Goal: Information Seeking & Learning: Learn about a topic

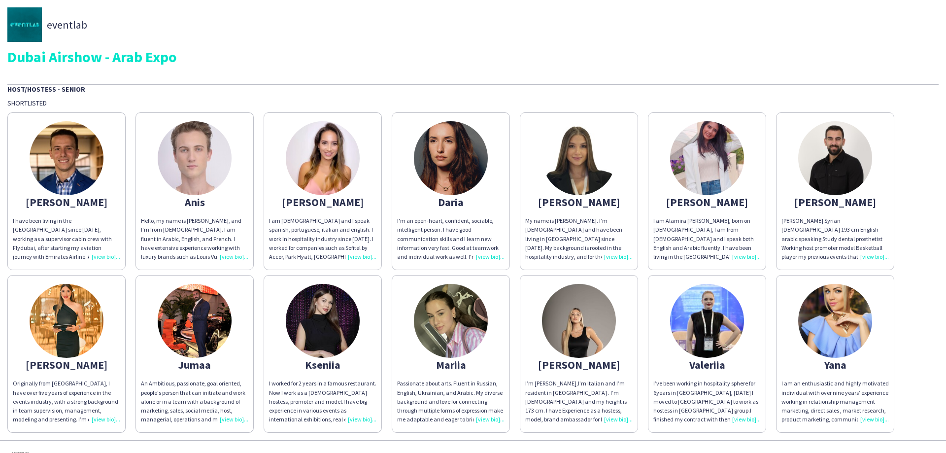
click at [342, 57] on div "Dubai Airshow - Arab Expo" at bounding box center [472, 56] width 931 height 15
click at [73, 174] on img at bounding box center [67, 158] width 74 height 74
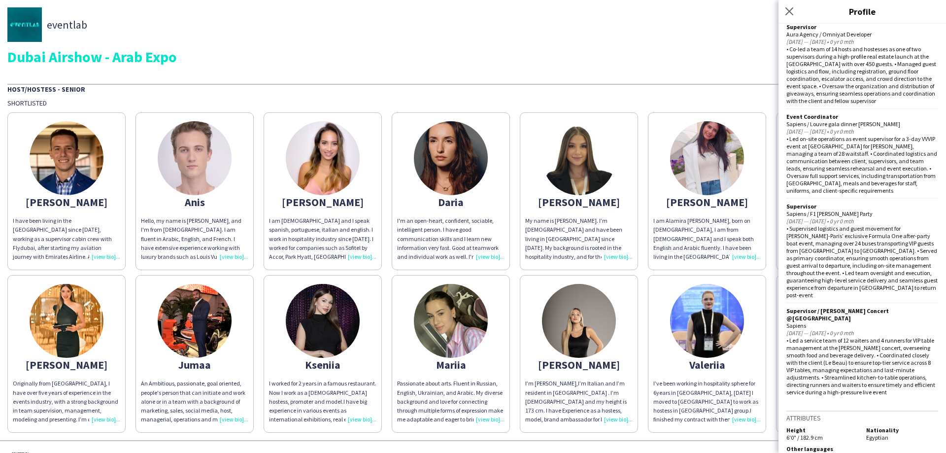
scroll to position [550, 0]
click at [345, 174] on img at bounding box center [323, 158] width 74 height 74
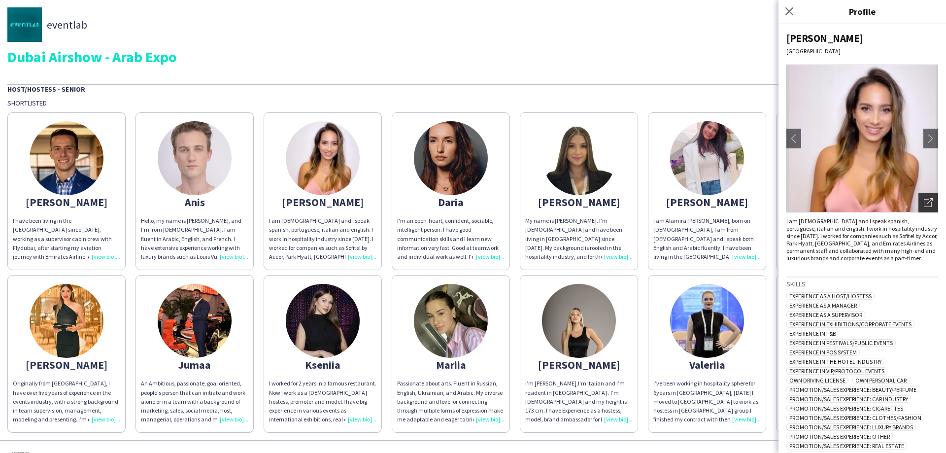
click at [924, 204] on icon at bounding box center [928, 203] width 8 height 8
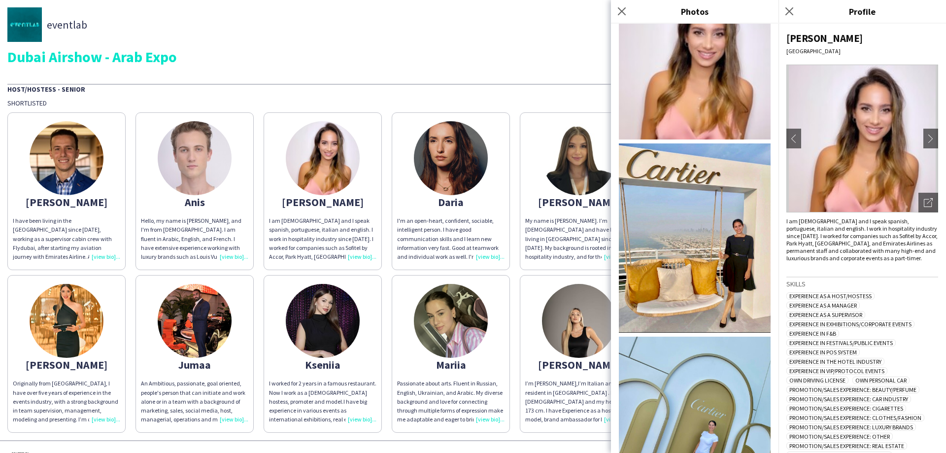
scroll to position [0, 0]
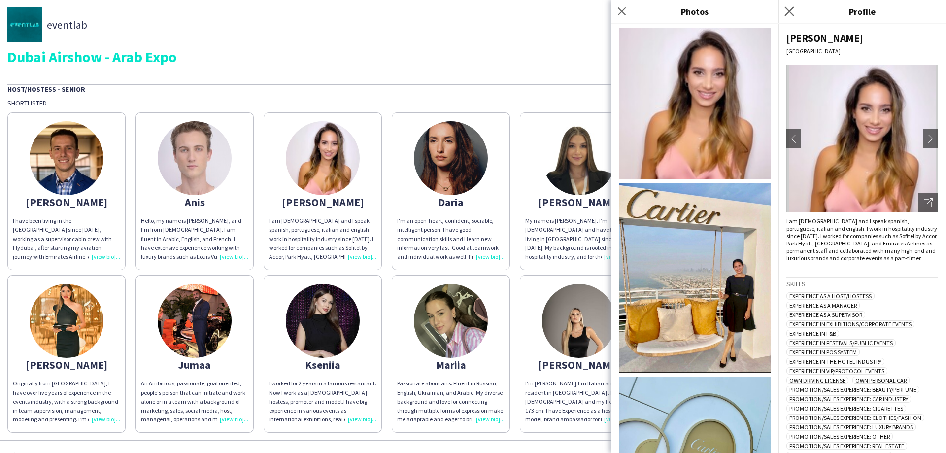
click at [794, 13] on icon "Close pop-in" at bounding box center [788, 10] width 9 height 9
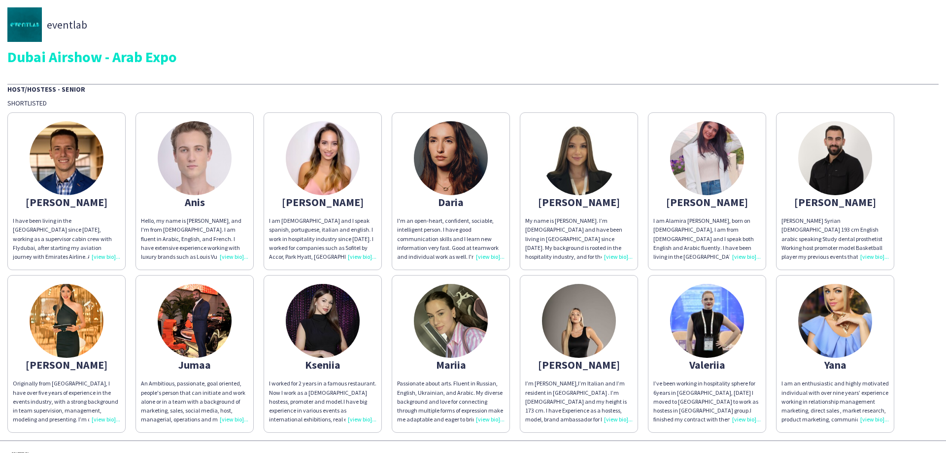
click at [714, 148] on img at bounding box center [707, 158] width 74 height 74
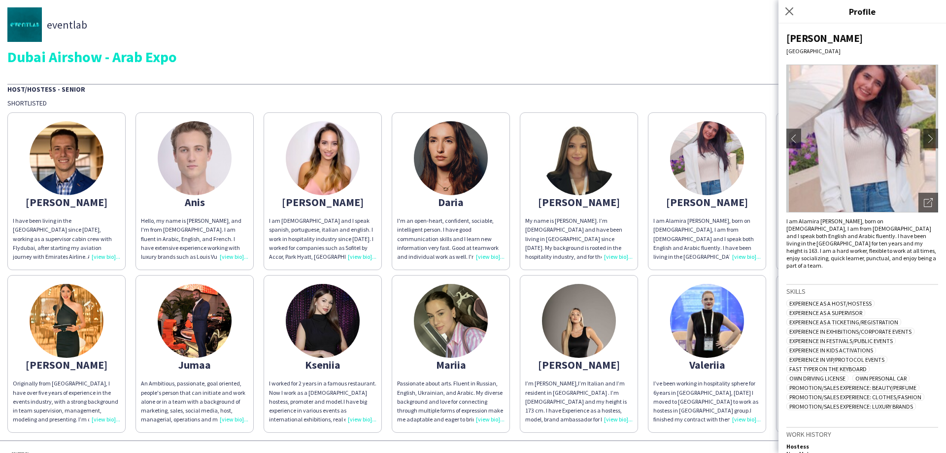
click at [90, 330] on img at bounding box center [67, 321] width 74 height 74
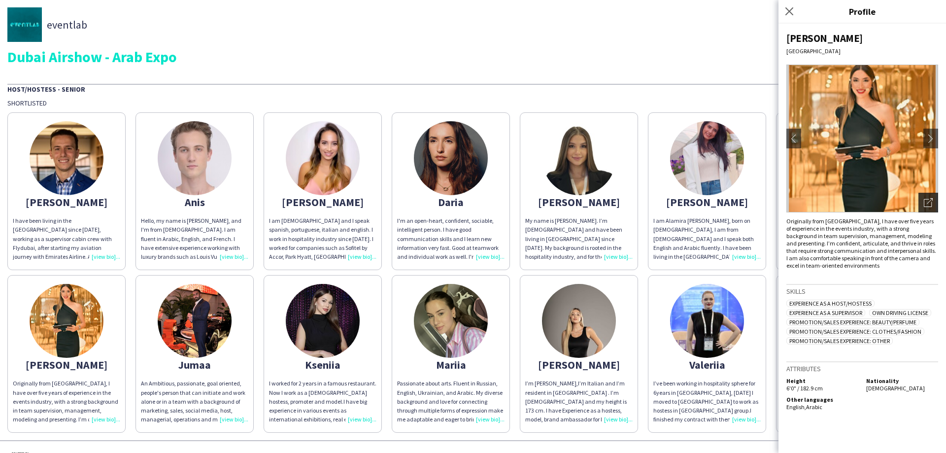
click at [934, 199] on div "Open photos pop-in" at bounding box center [928, 203] width 20 height 20
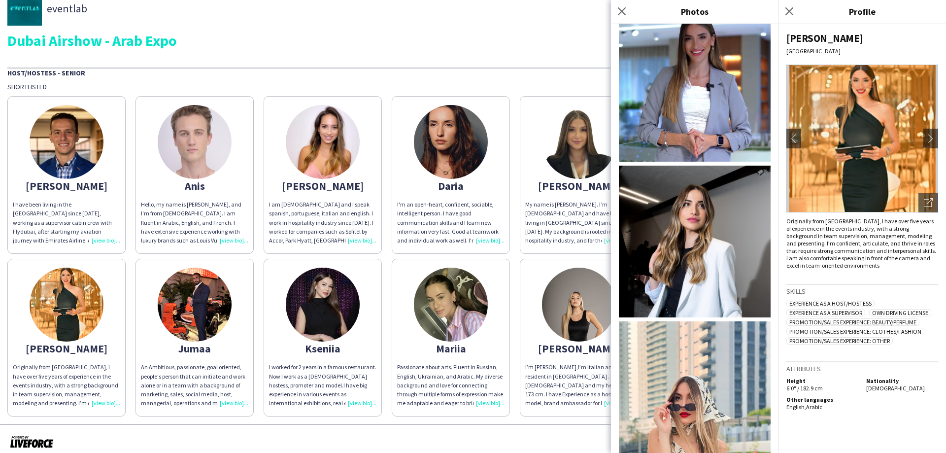
scroll to position [24, 0]
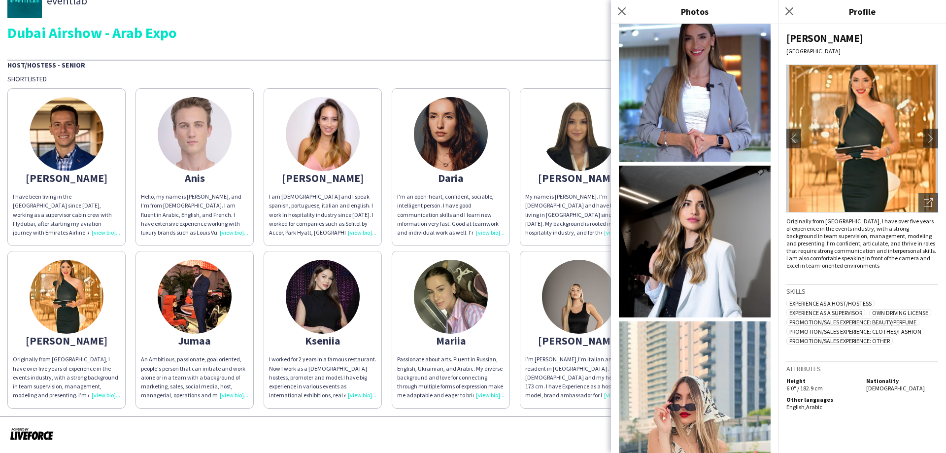
click at [438, 425] on div at bounding box center [473, 434] width 946 height 36
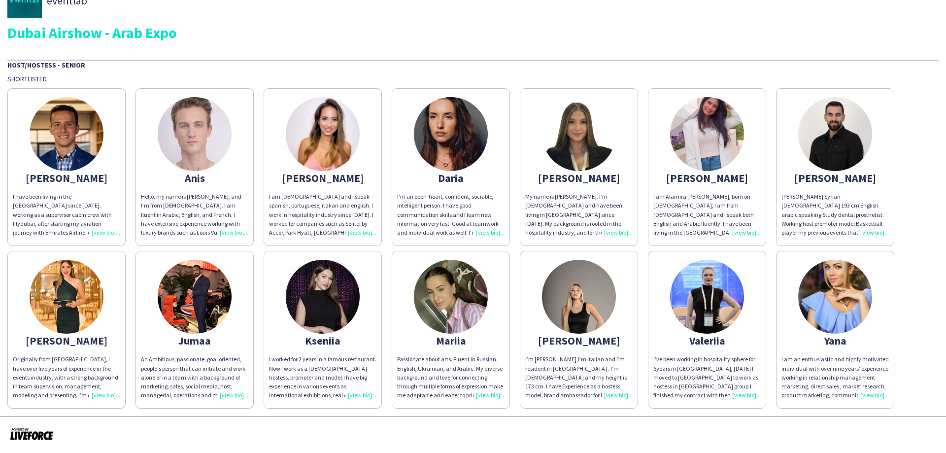
click at [453, 300] on img at bounding box center [451, 297] width 74 height 74
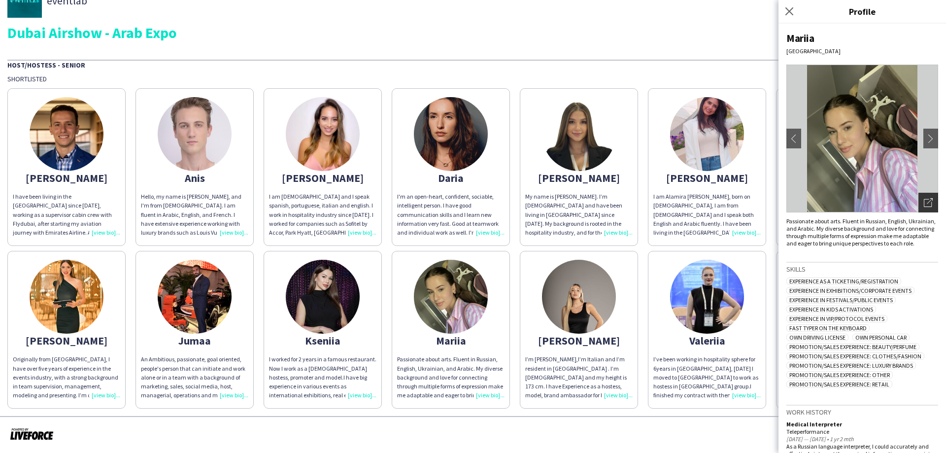
click at [924, 204] on icon "Open photos pop-in" at bounding box center [928, 202] width 9 height 9
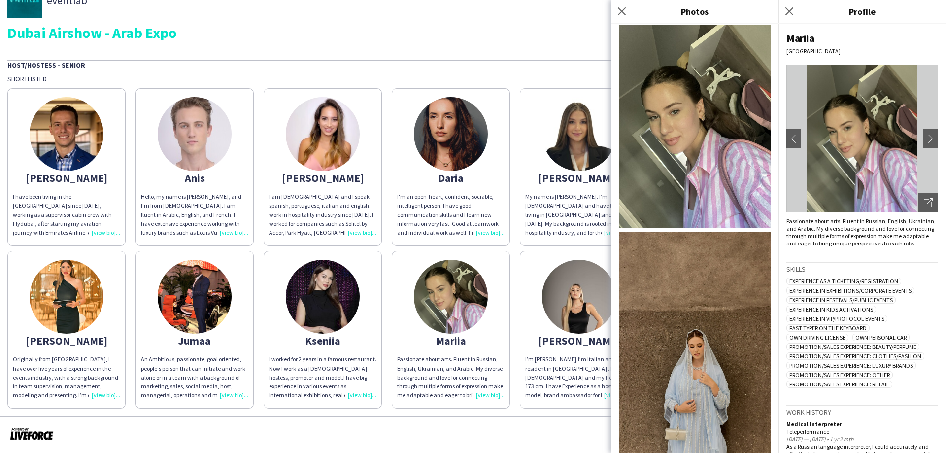
scroll to position [0, 0]
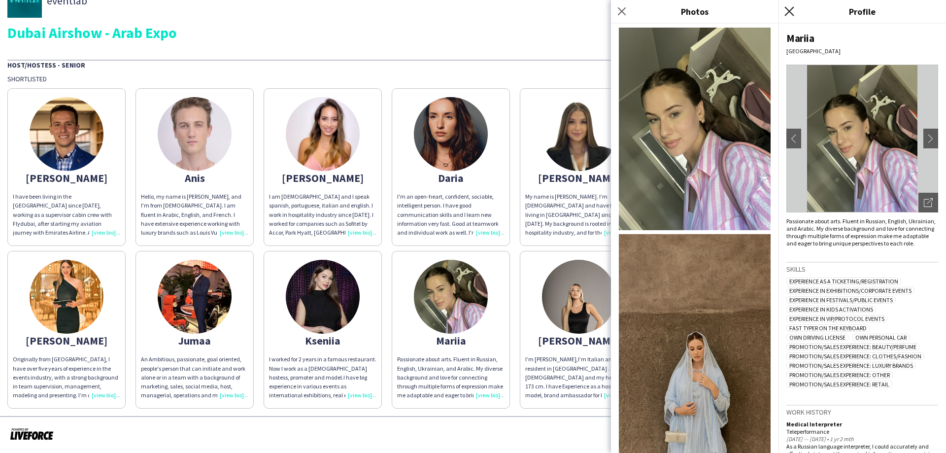
click at [791, 10] on icon "Close pop-in" at bounding box center [788, 10] width 9 height 9
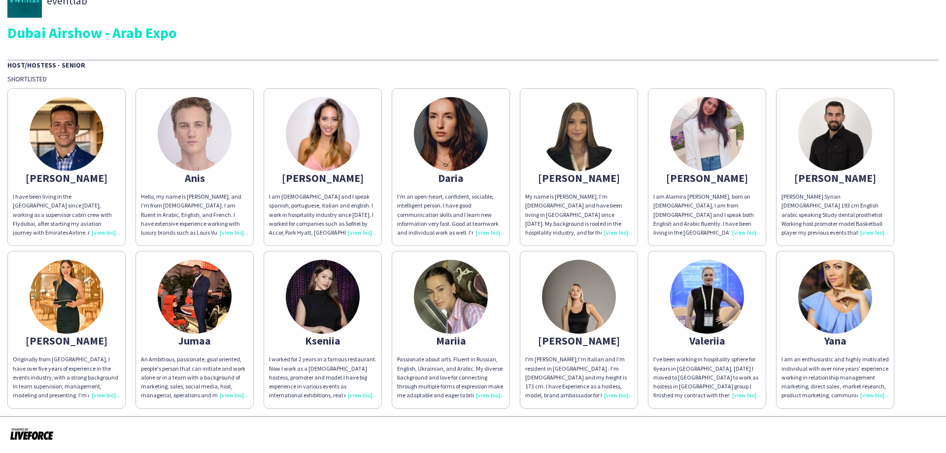
click at [839, 286] on img at bounding box center [835, 297] width 74 height 74
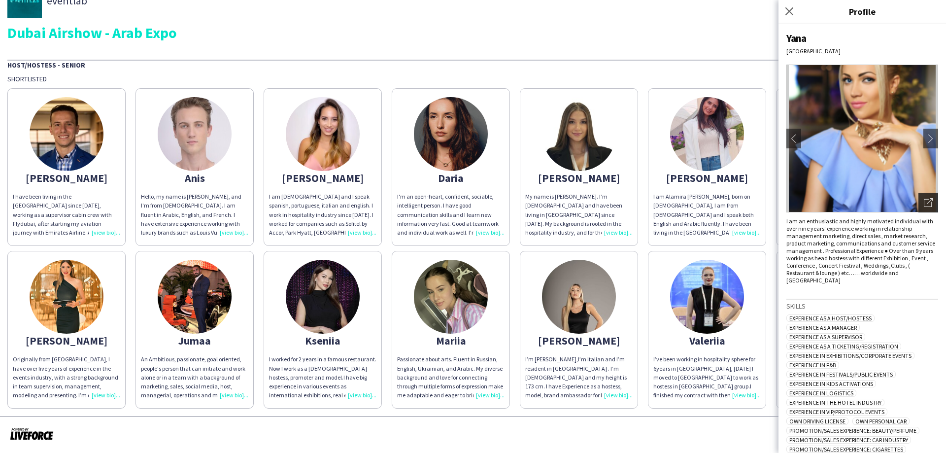
click at [918, 202] on div "Open photos pop-in" at bounding box center [928, 203] width 20 height 20
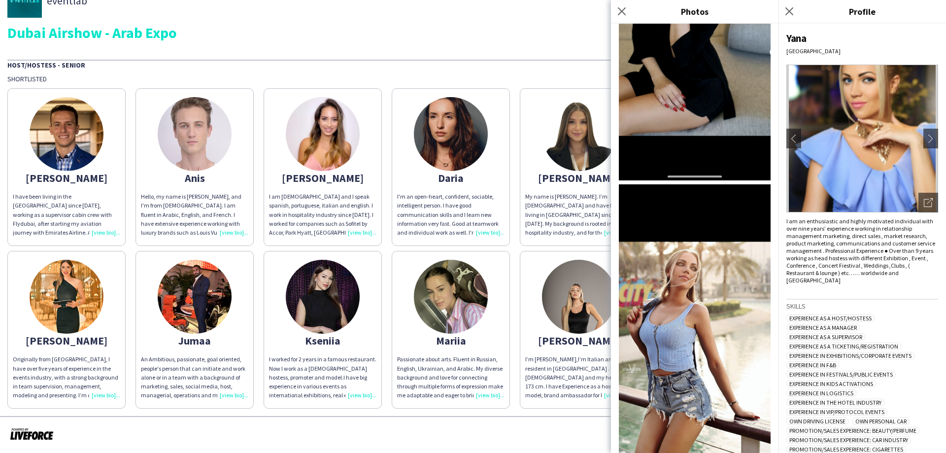
scroll to position [1330, 0]
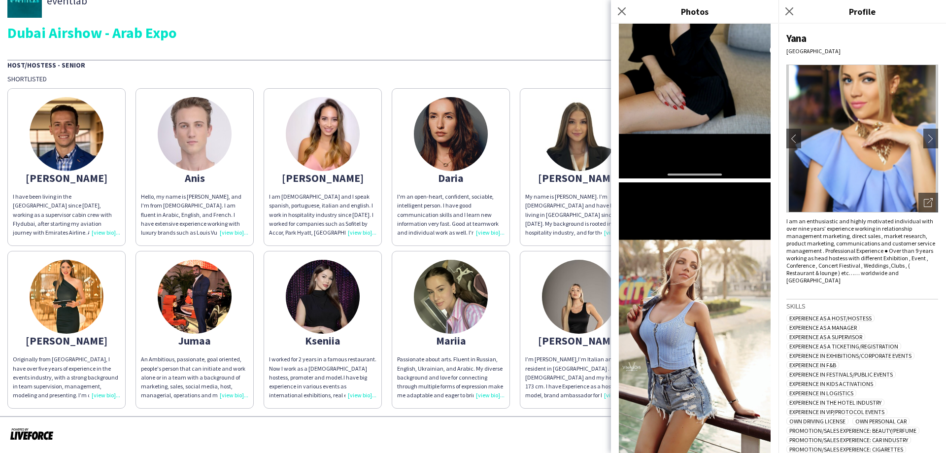
click at [698, 249] on img at bounding box center [695, 346] width 152 height 329
click at [794, 7] on app-icon "Close pop-in" at bounding box center [789, 11] width 14 height 14
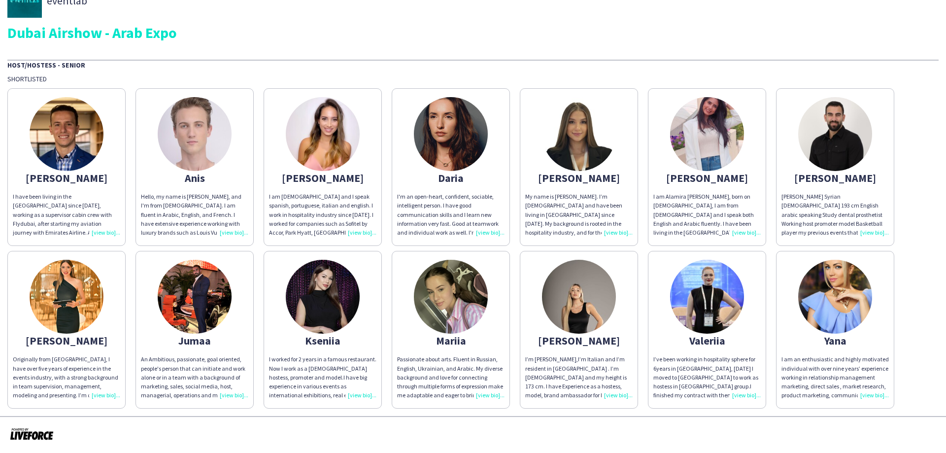
click at [580, 298] on img at bounding box center [579, 297] width 74 height 74
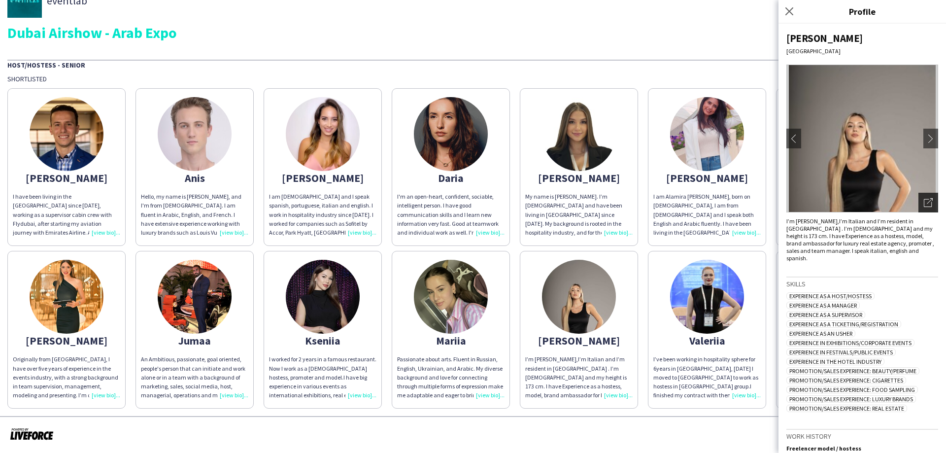
click at [924, 203] on icon "Open photos pop-in" at bounding box center [928, 202] width 9 height 9
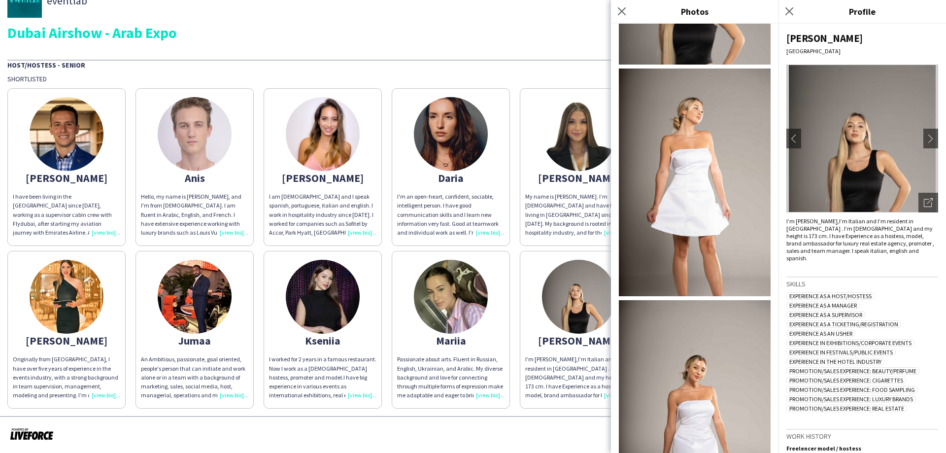
scroll to position [0, 0]
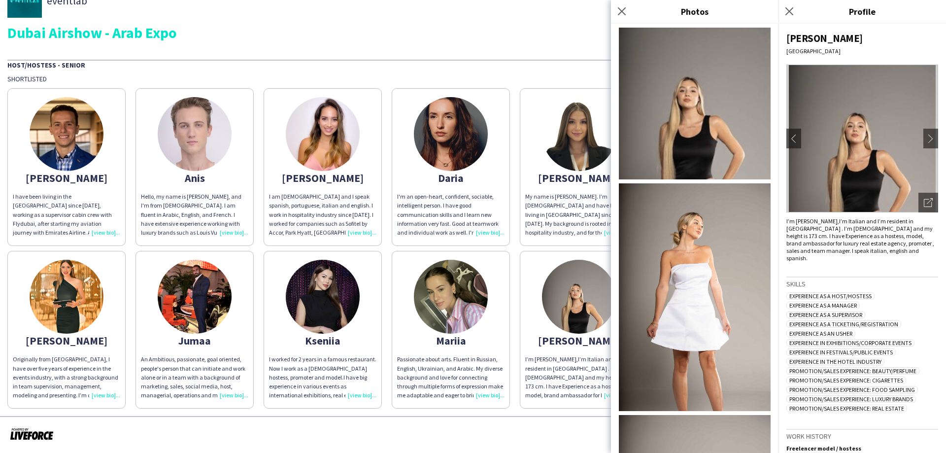
click at [703, 259] on img at bounding box center [695, 297] width 152 height 228
click at [621, 11] on icon at bounding box center [621, 10] width 9 height 9
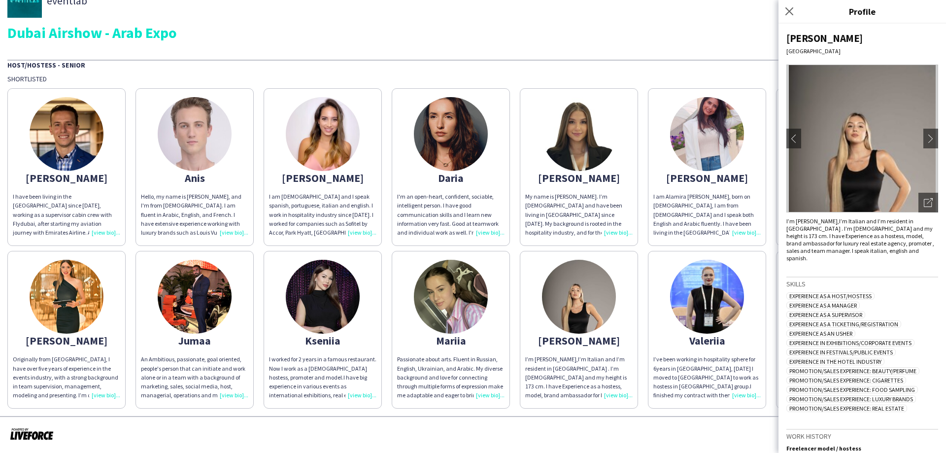
click at [80, 307] on img at bounding box center [67, 297] width 74 height 74
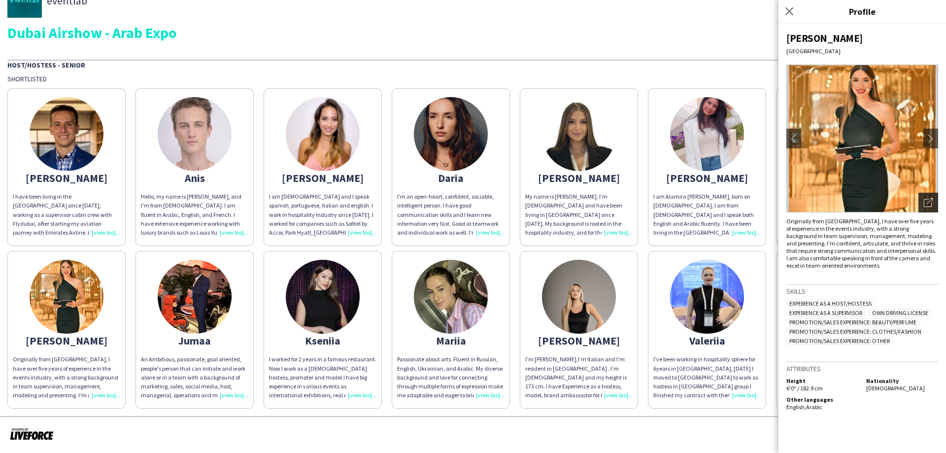
click at [921, 202] on div "Open photos pop-in" at bounding box center [928, 203] width 20 height 20
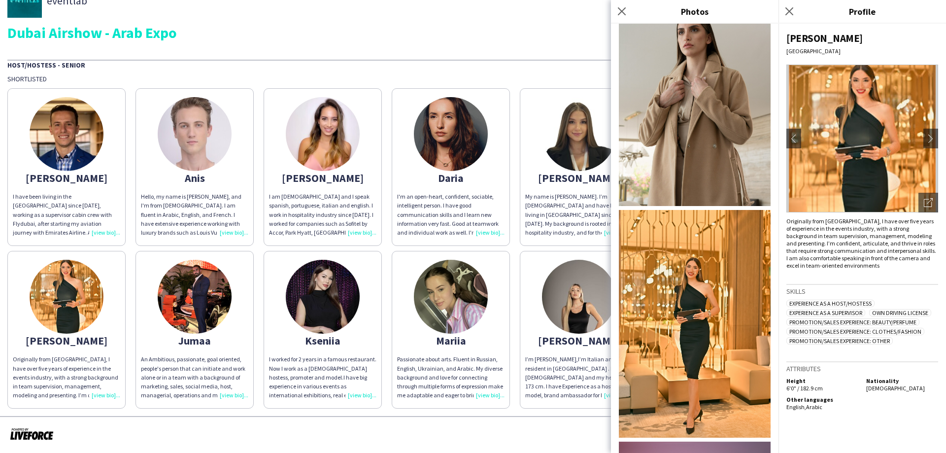
scroll to position [493, 0]
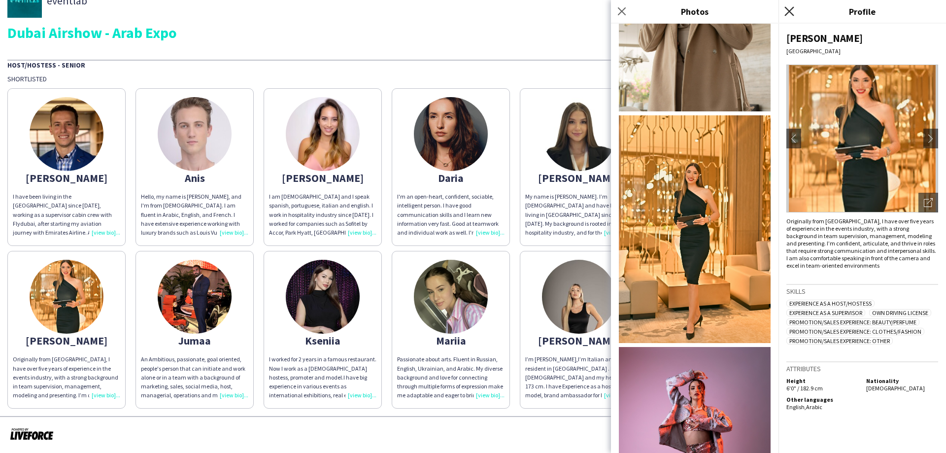
click at [789, 10] on icon "Close pop-in" at bounding box center [788, 10] width 9 height 9
